Goal: Navigation & Orientation: Find specific page/section

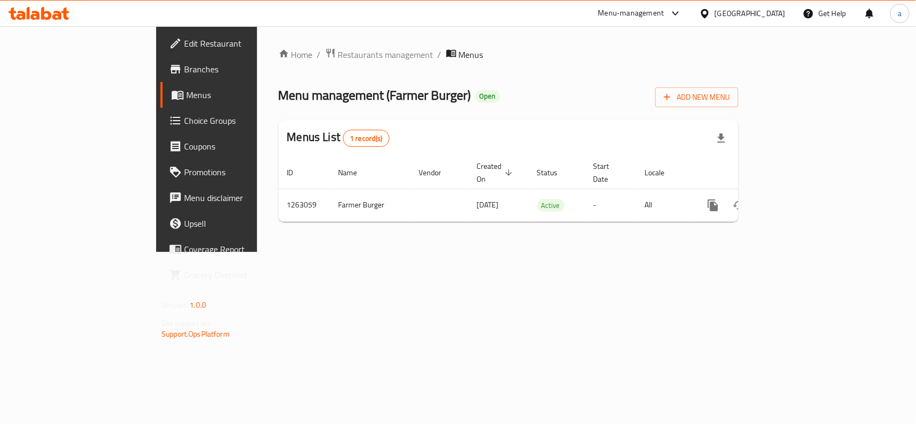
drag, startPoint x: 724, startPoint y: 14, endPoint x: 724, endPoint y: 26, distance: 11.8
click at [724, 14] on div "[GEOGRAPHIC_DATA]" at bounding box center [750, 14] width 71 height 12
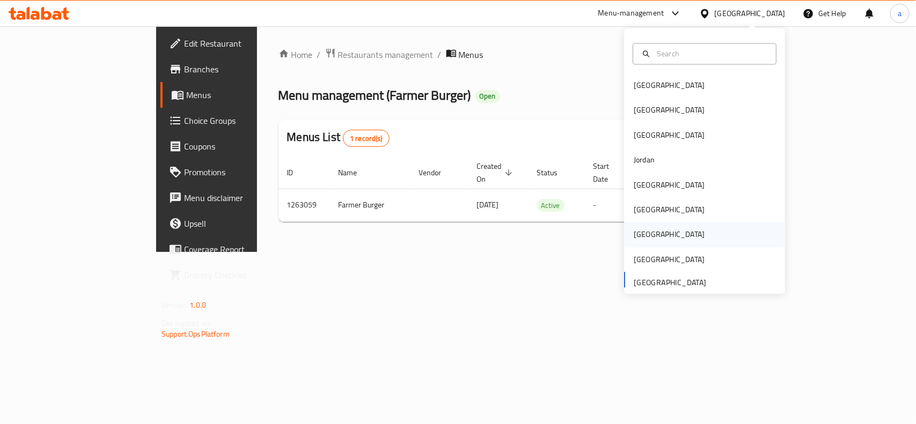
click at [655, 242] on div "Qatar" at bounding box center [704, 235] width 161 height 25
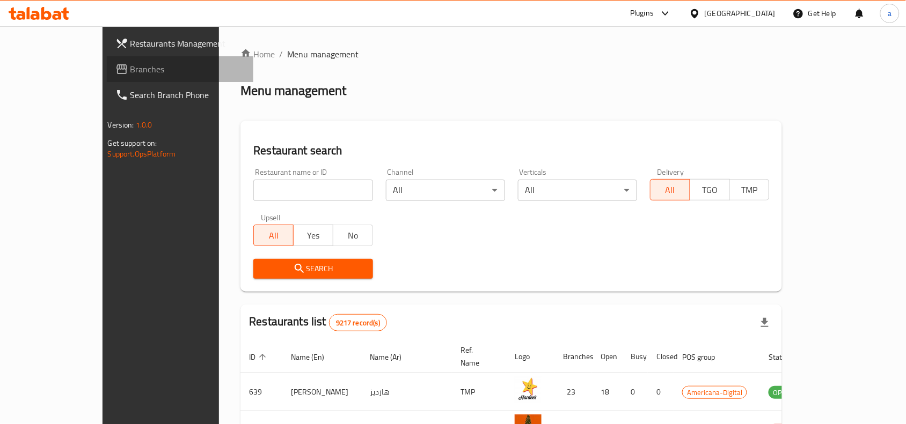
click at [130, 63] on span "Branches" at bounding box center [187, 69] width 115 height 13
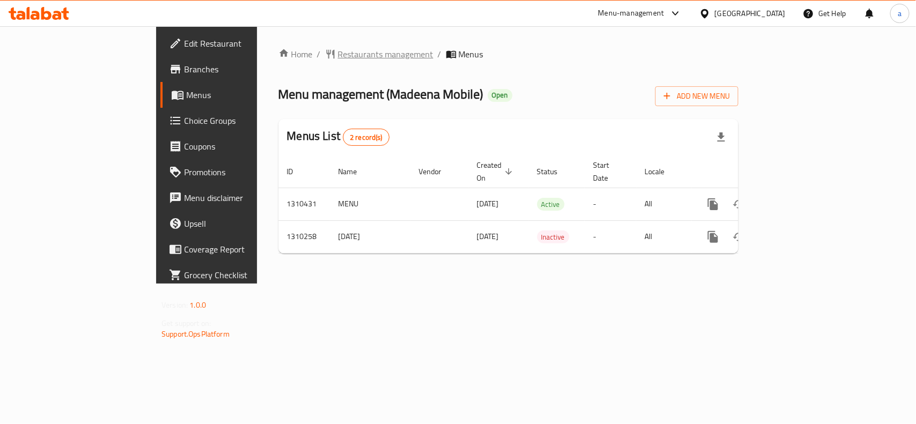
click at [338, 52] on span "Restaurants management" at bounding box center [386, 54] width 96 height 13
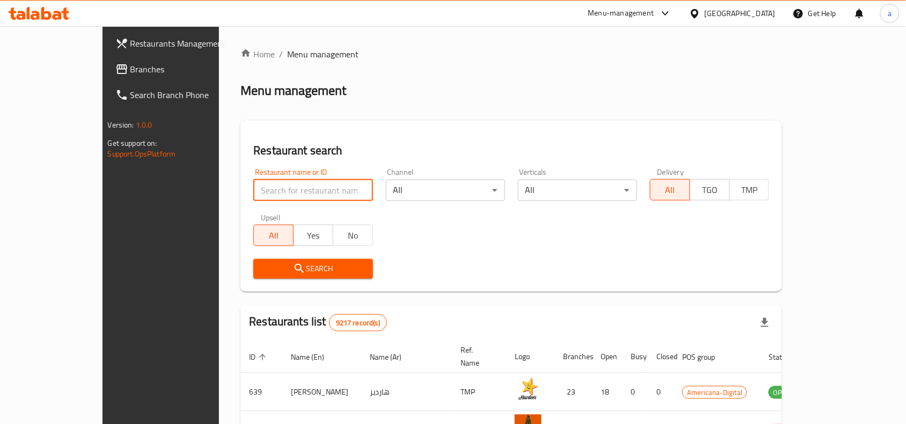
click at [265, 191] on input "search" at bounding box center [312, 190] width 119 height 21
paste input "705322"
type input "705322"
click button "Search" at bounding box center [312, 269] width 119 height 20
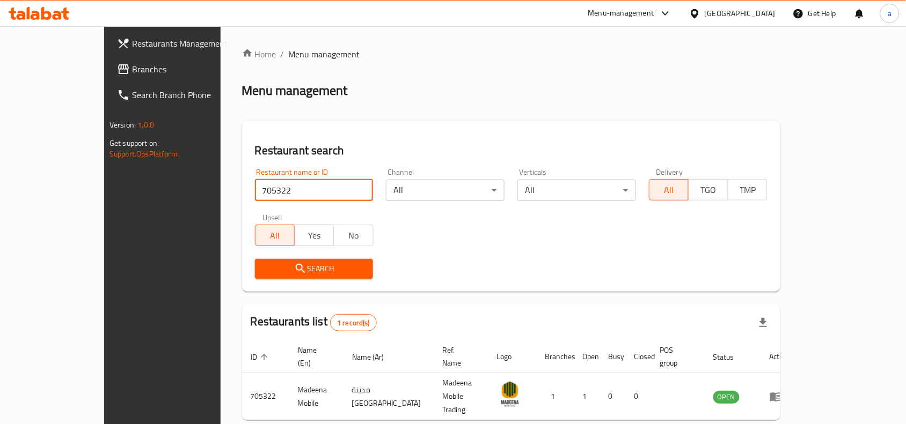
click at [766, 13] on div "Qatar" at bounding box center [740, 14] width 71 height 12
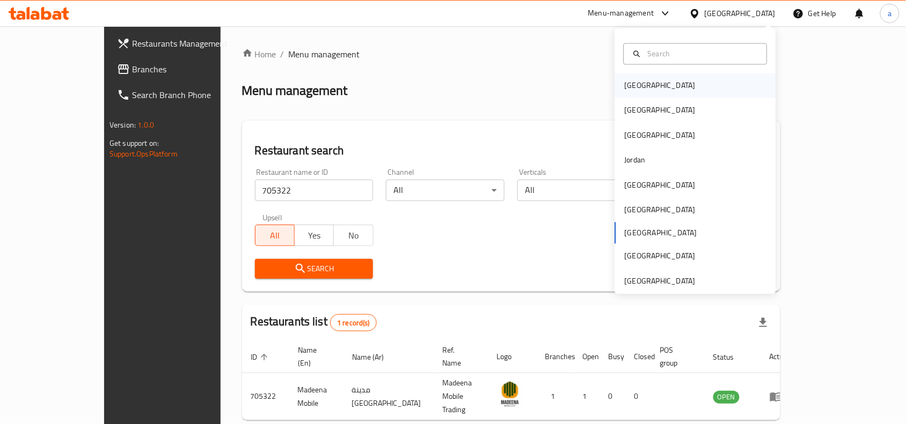
click at [677, 77] on div "[GEOGRAPHIC_DATA]" at bounding box center [695, 86] width 161 height 25
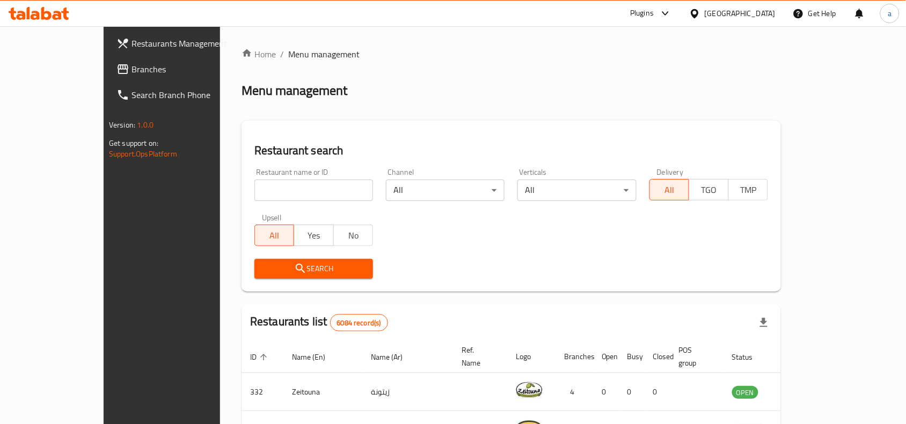
click at [131, 68] on span "Branches" at bounding box center [188, 69] width 115 height 13
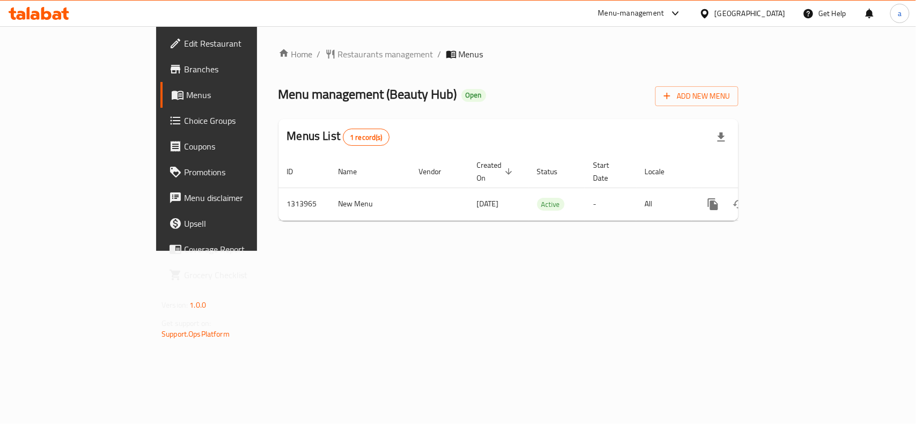
click at [511, 127] on div "Menus List 1 record(s)" at bounding box center [508, 137] width 460 height 36
click at [338, 50] on span "Restaurants management" at bounding box center [386, 54] width 96 height 13
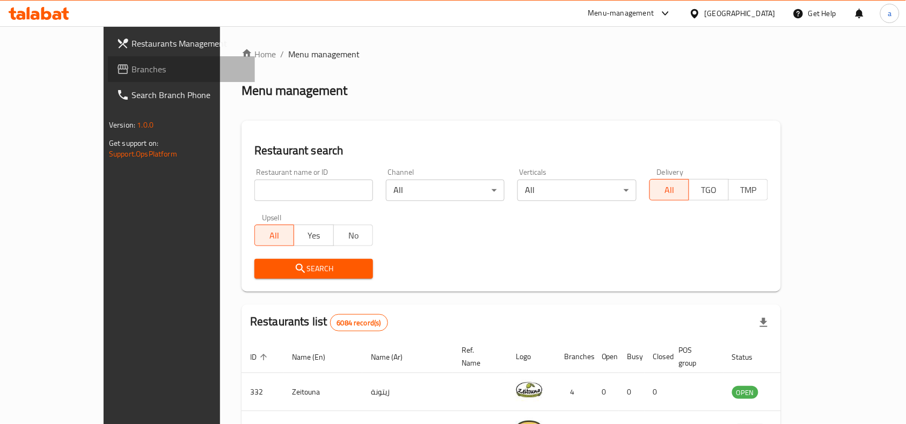
click at [131, 65] on span "Branches" at bounding box center [188, 69] width 115 height 13
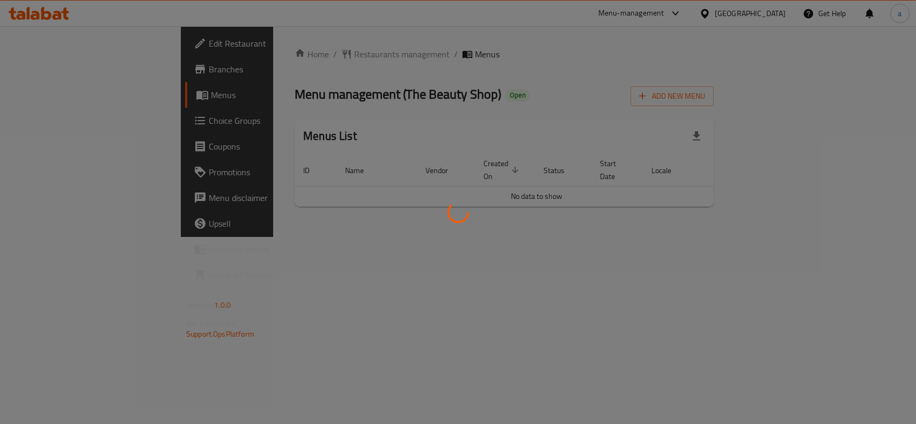
click at [465, 80] on div at bounding box center [458, 212] width 916 height 424
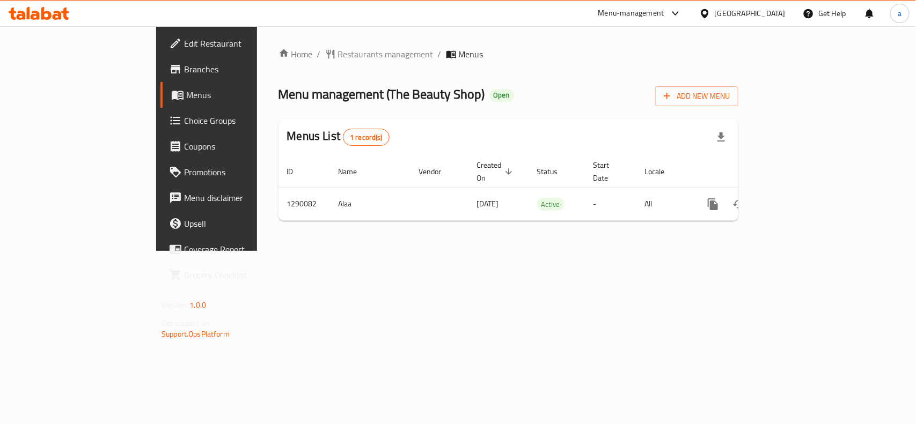
click at [338, 51] on span "Restaurants management" at bounding box center [386, 54] width 96 height 13
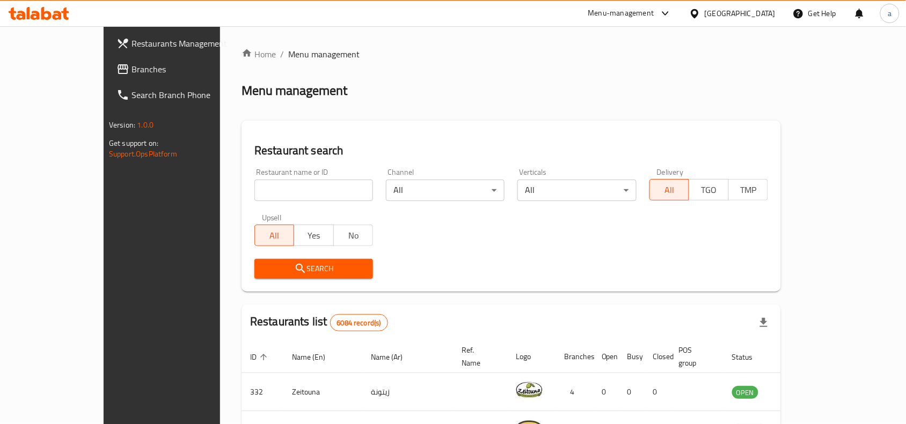
click at [254, 192] on input "search" at bounding box center [313, 190] width 119 height 21
paste input "698049"
type input "698049"
click button "Search" at bounding box center [313, 269] width 119 height 20
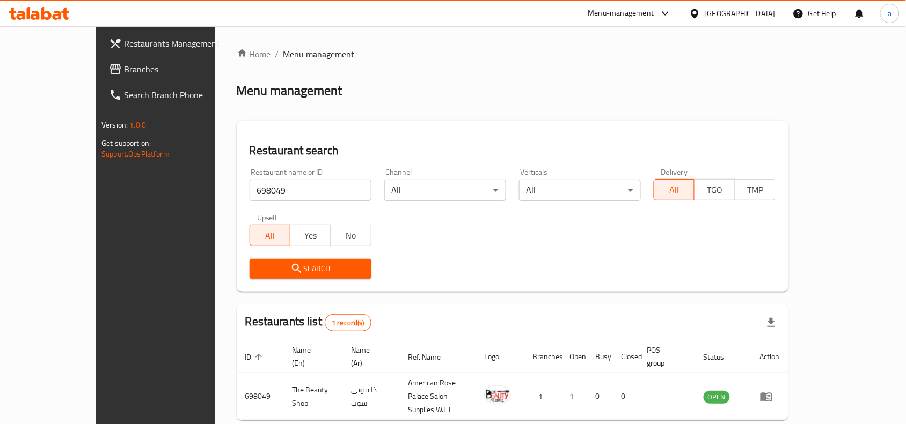
click at [658, 288] on div "Restaurant search Restaurant name or ID 698049 Restaurant name or ID Channel Al…" at bounding box center [513, 206] width 552 height 171
click at [762, 12] on div "[GEOGRAPHIC_DATA]" at bounding box center [740, 14] width 71 height 12
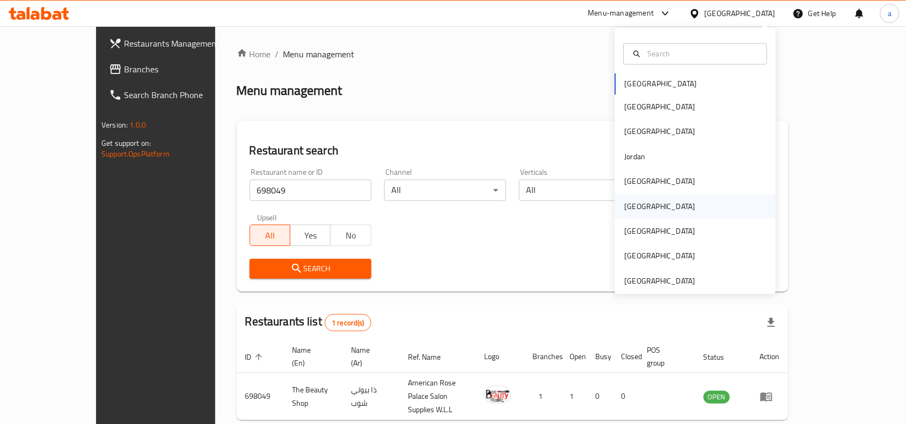
click at [643, 207] on div "[GEOGRAPHIC_DATA]" at bounding box center [695, 206] width 161 height 25
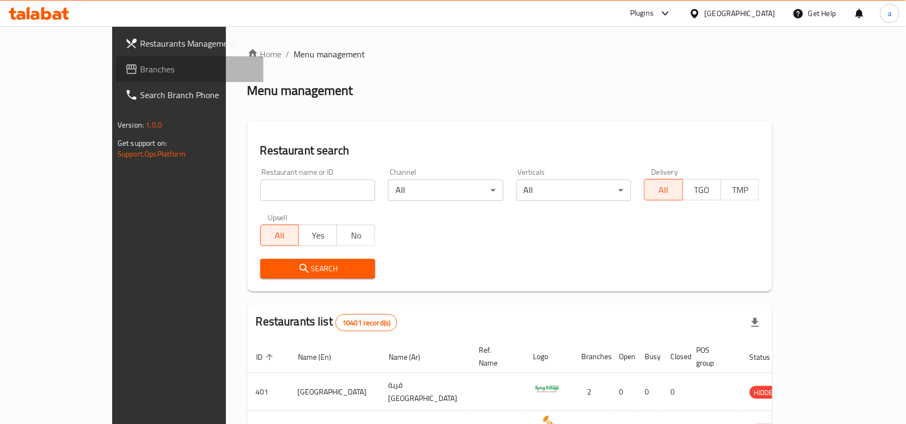
click at [140, 76] on span "Branches" at bounding box center [197, 69] width 115 height 13
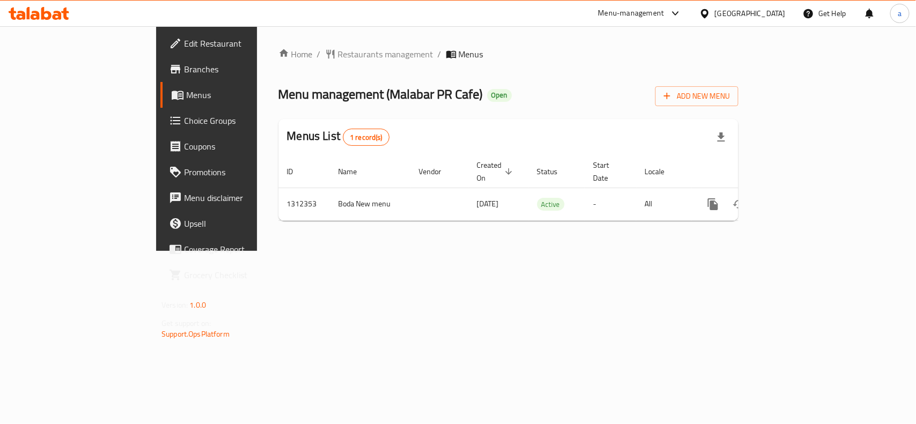
click at [569, 113] on div "Home / Restaurants management / Menus Menu management ( Malabar PR Cafe ) Open …" at bounding box center [508, 139] width 460 height 182
click at [710, 11] on icon at bounding box center [704, 13] width 11 height 11
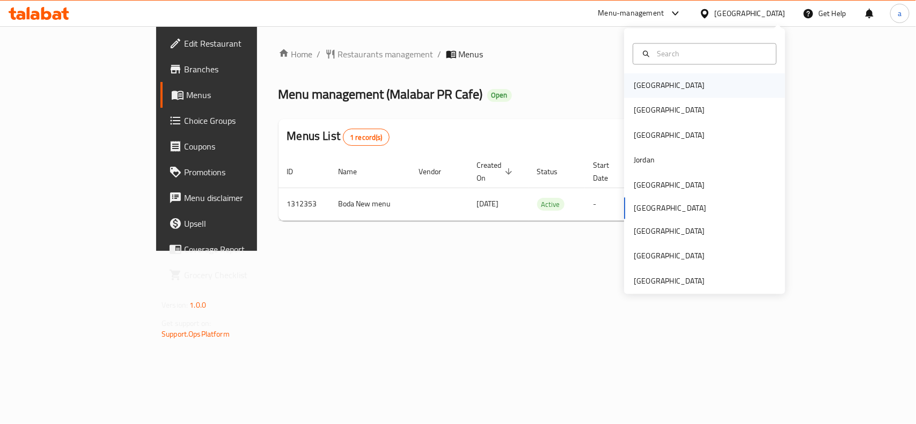
click at [688, 87] on div "Bahrain" at bounding box center [704, 86] width 161 height 25
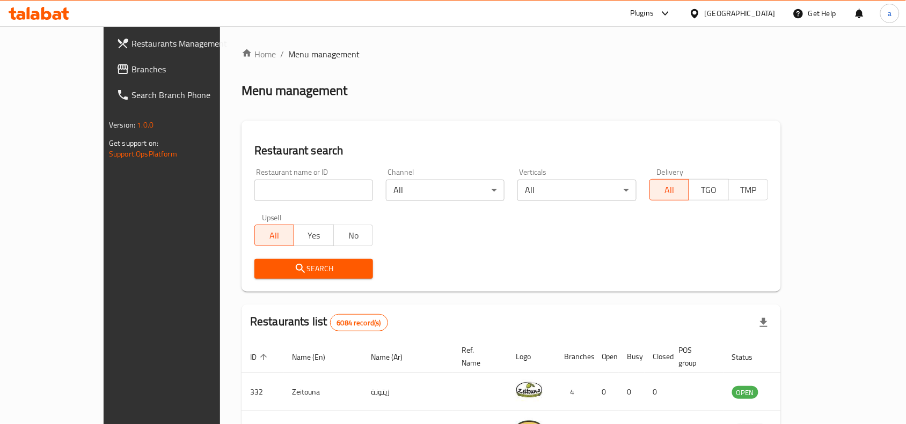
click at [108, 61] on link "Branches" at bounding box center [181, 69] width 147 height 26
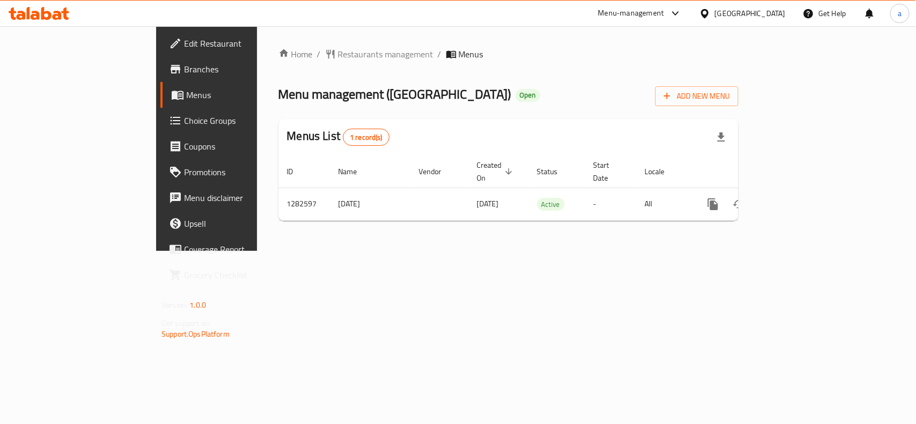
click at [771, 14] on div "Bahrain" at bounding box center [750, 14] width 71 height 12
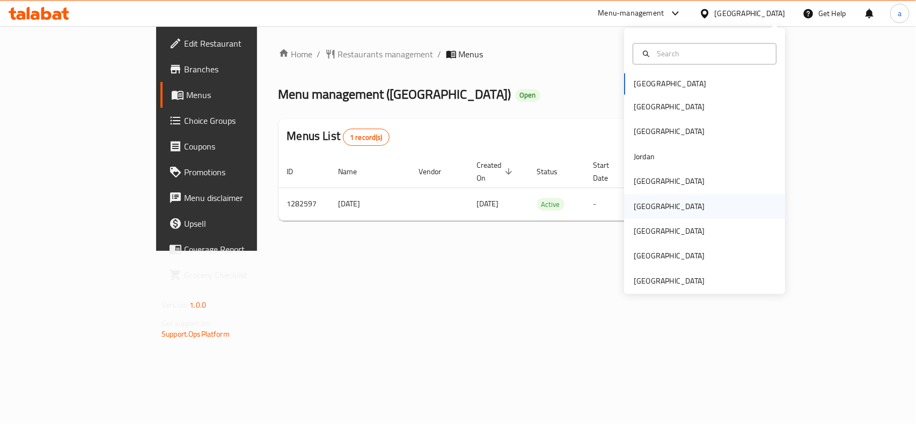
click at [645, 212] on div "[GEOGRAPHIC_DATA]" at bounding box center [669, 206] width 88 height 25
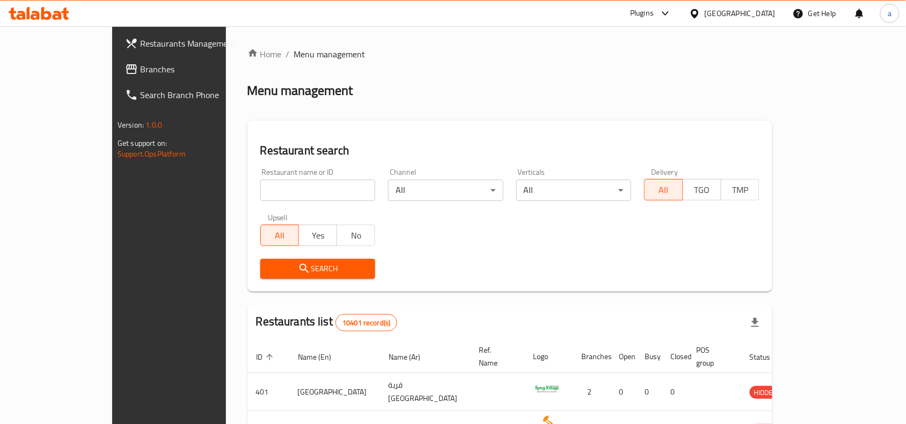
click at [140, 71] on span "Branches" at bounding box center [197, 69] width 115 height 13
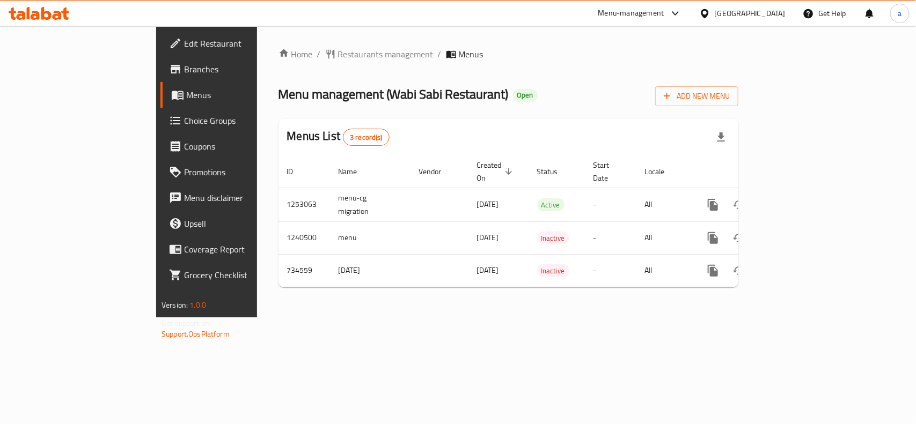
click at [710, 13] on icon at bounding box center [704, 13] width 11 height 11
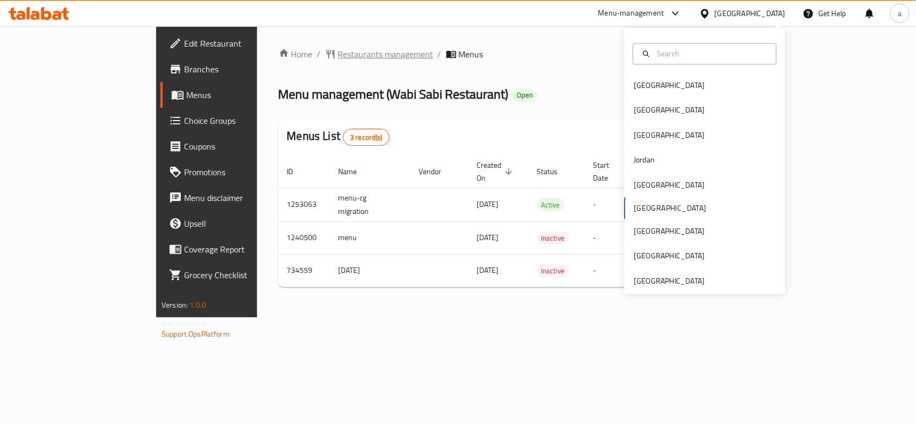
click at [338, 60] on span "Restaurants management" at bounding box center [386, 54] width 96 height 13
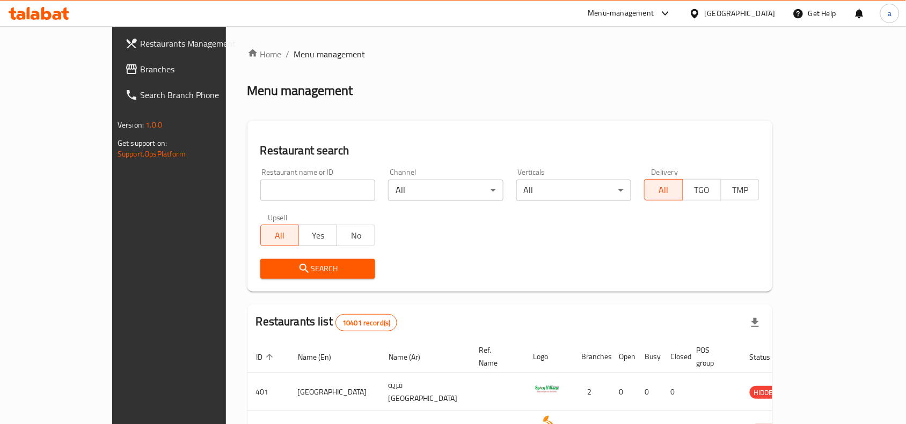
click at [140, 65] on span "Branches" at bounding box center [197, 69] width 115 height 13
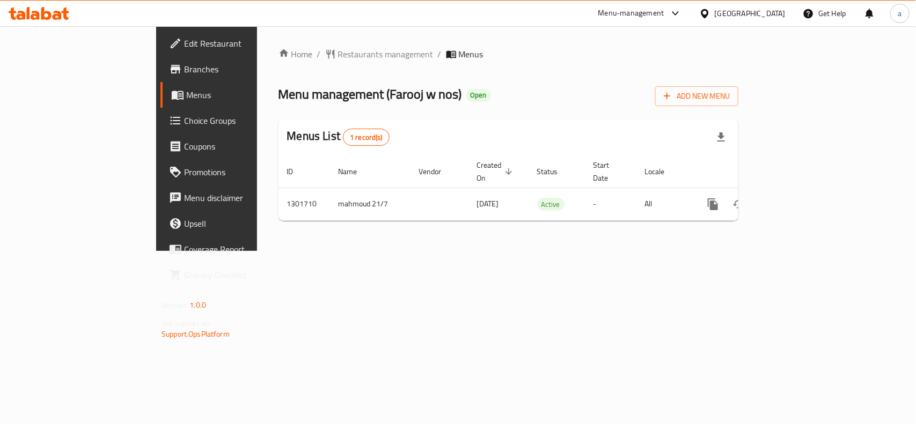
click at [278, 62] on div "Home / Restaurants management / Menus Menu management ( Farooj w nos ) Open Add…" at bounding box center [508, 139] width 460 height 182
click at [338, 56] on span "Restaurants management" at bounding box center [386, 54] width 96 height 13
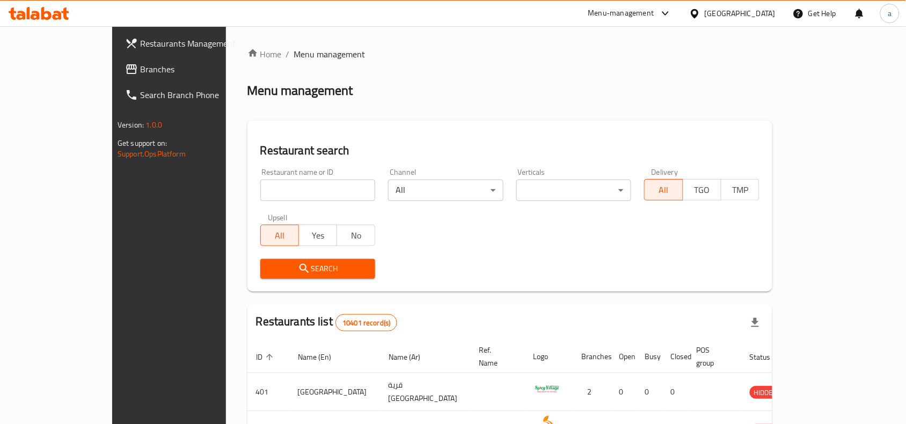
click at [140, 68] on span "Branches" at bounding box center [197, 69] width 115 height 13
